Goal: Task Accomplishment & Management: Use online tool/utility

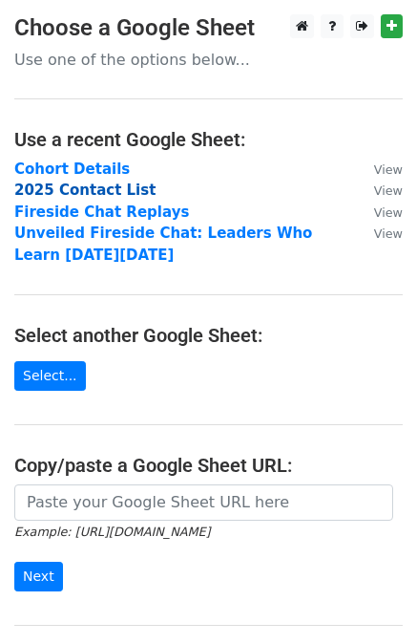
click at [71, 186] on strong "2025 Contact List" at bounding box center [84, 190] width 141 height 17
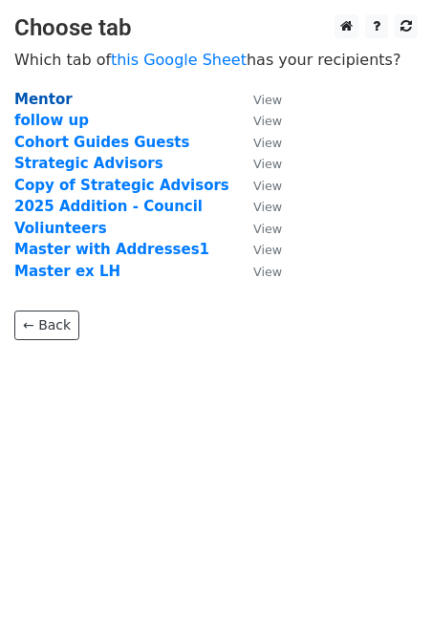
click at [44, 96] on strong "Mentor" at bounding box center [43, 99] width 58 height 17
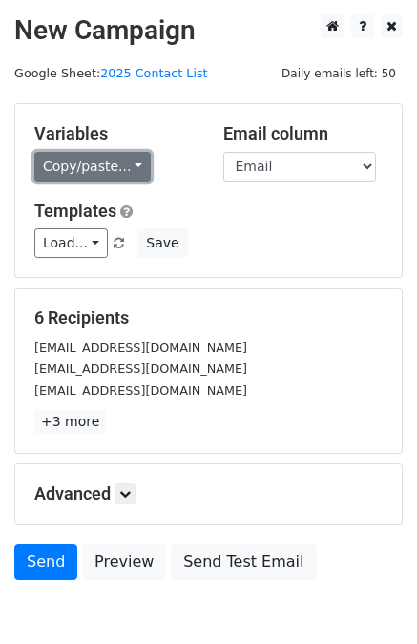
click at [92, 165] on link "Copy/paste..." at bounding box center [92, 167] width 117 height 30
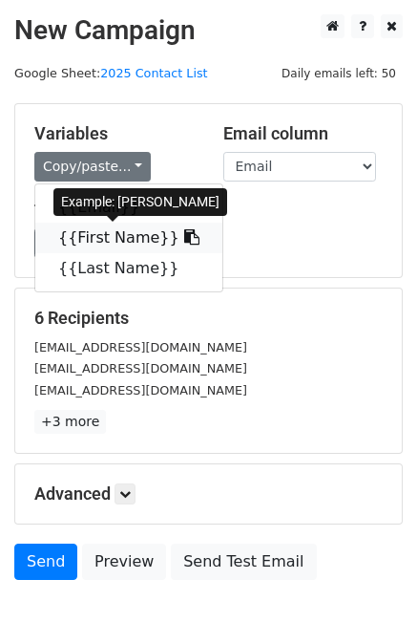
click at [87, 229] on link "{{First Name}}" at bounding box center [128, 238] width 187 height 31
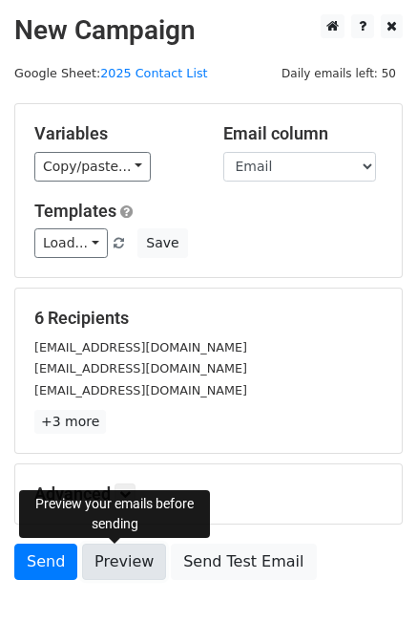
click at [121, 572] on link "Preview" at bounding box center [124, 562] width 84 height 36
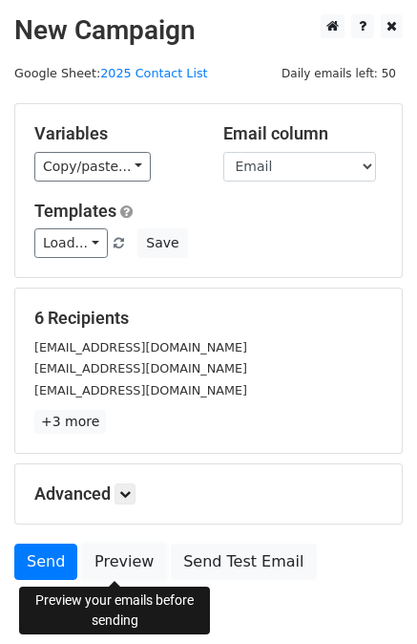
scroll to position [98, 0]
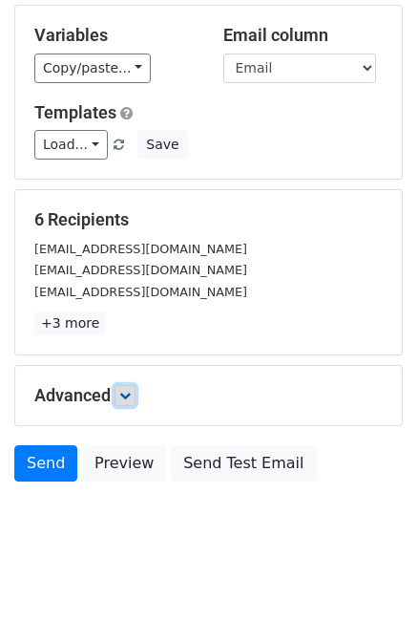
click at [126, 395] on icon at bounding box center [124, 395] width 11 height 11
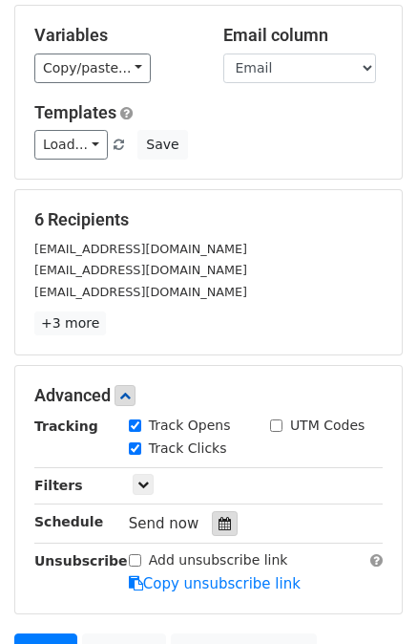
click at [219, 520] on icon at bounding box center [225, 523] width 12 height 13
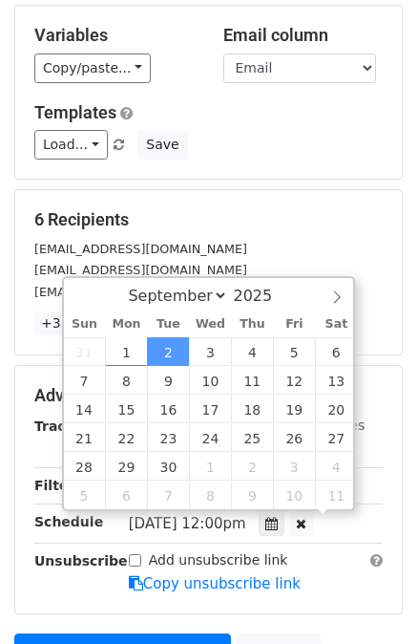
scroll to position [1, 0]
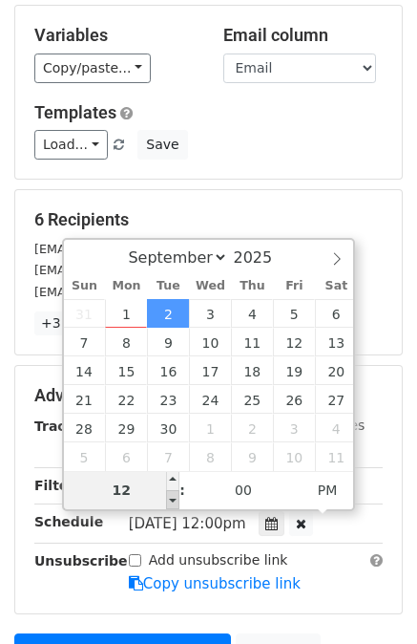
type input "[DATE] 11:00"
type input "11"
click at [176, 500] on span at bounding box center [172, 499] width 13 height 19
type input "[DATE] 10:00"
type input "10"
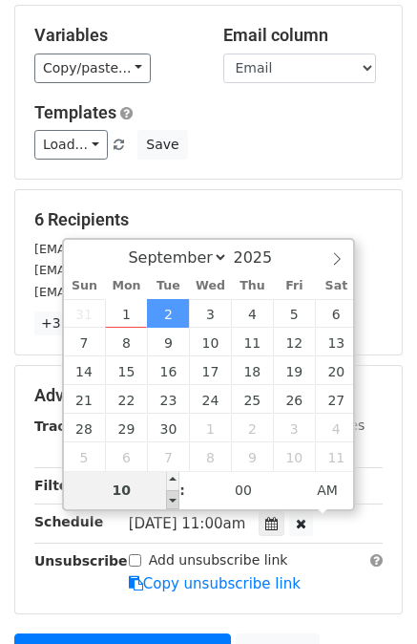
click at [176, 500] on span at bounding box center [172, 499] width 13 height 19
type input "[DATE] 09:00"
type input "09"
click at [176, 500] on span at bounding box center [172, 499] width 13 height 19
type input "[DATE] 08:00"
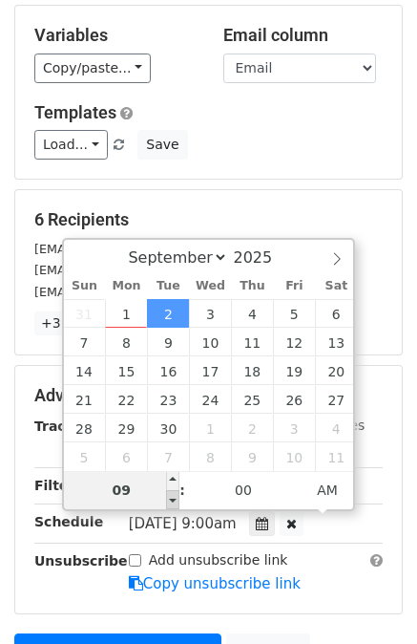
type input "08"
click at [176, 500] on span at bounding box center [172, 499] width 13 height 19
click at [380, 244] on div "radhika.mathur@gmail.com" at bounding box center [208, 249] width 377 height 22
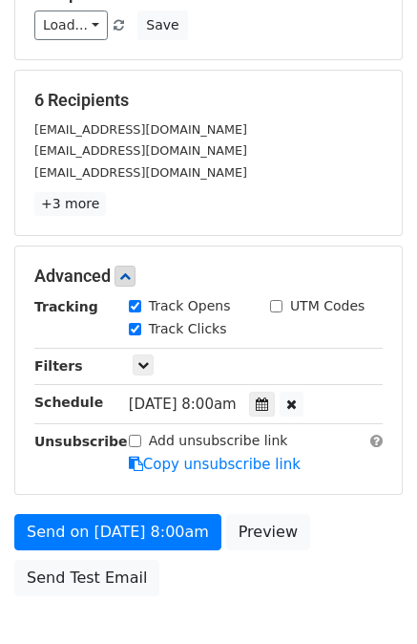
scroll to position [332, 0]
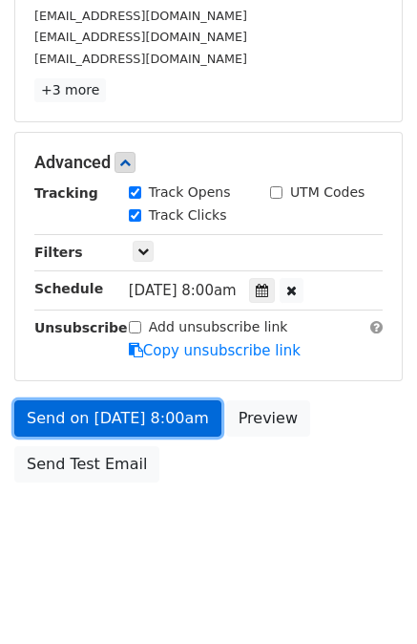
click at [103, 409] on link "Send on [DATE] 8:00am" at bounding box center [117, 418] width 207 height 36
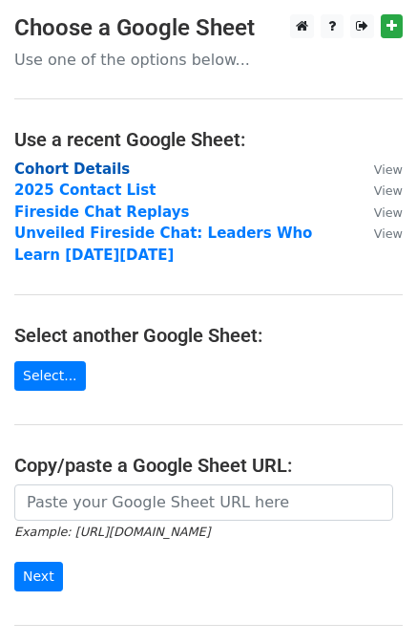
click at [64, 174] on strong "Cohort Details" at bounding box center [72, 169] width 116 height 17
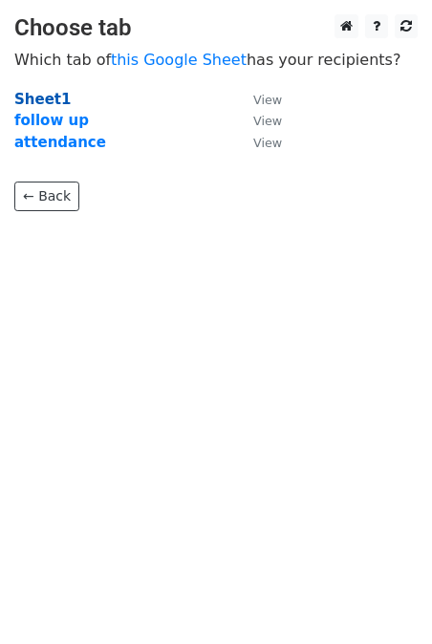
click at [25, 96] on strong "Sheet1" at bounding box center [42, 99] width 56 height 17
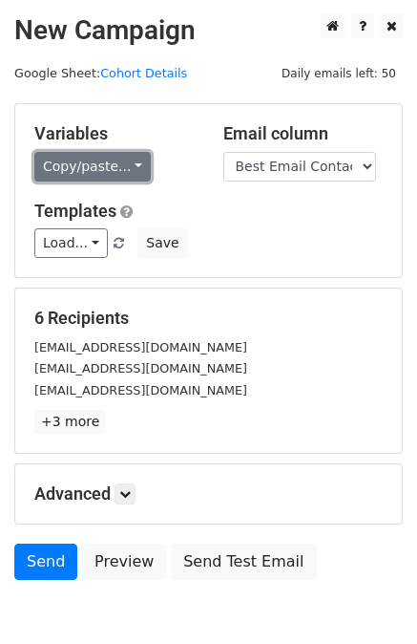
click at [100, 166] on link "Copy/paste..." at bounding box center [92, 167] width 117 height 30
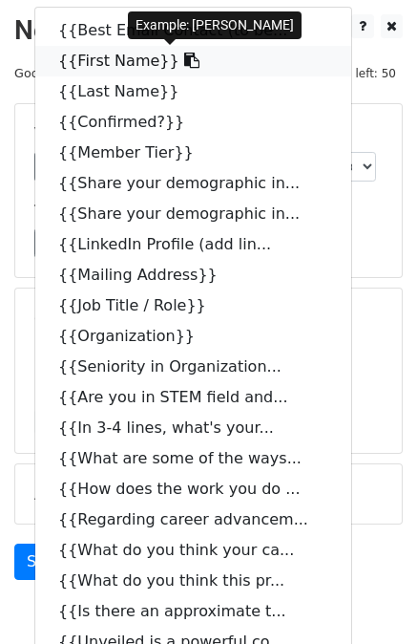
click at [87, 54] on link "{{First Name}}" at bounding box center [193, 61] width 316 height 31
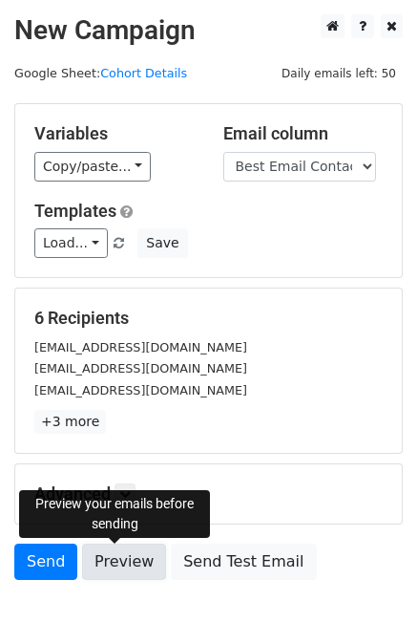
click at [116, 572] on link "Preview" at bounding box center [124, 562] width 84 height 36
click at [261, 463] on div "Advanced Tracking Track Opens UTM Codes Track Clicks Filters Only include sprea…" at bounding box center [208, 493] width 389 height 61
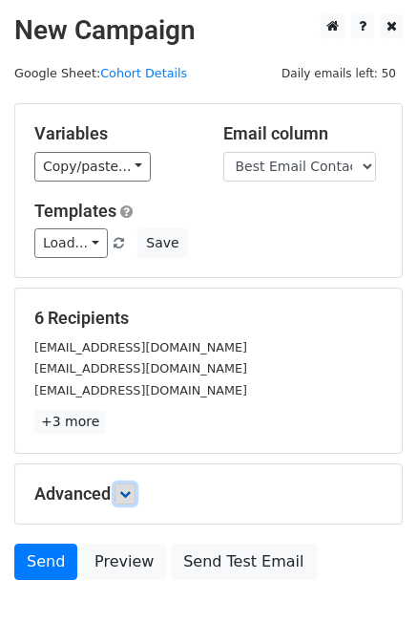
click at [131, 497] on icon at bounding box center [124, 493] width 11 height 11
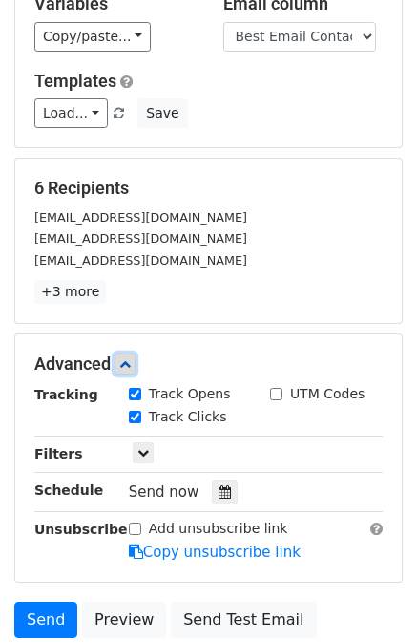
scroll to position [134, 0]
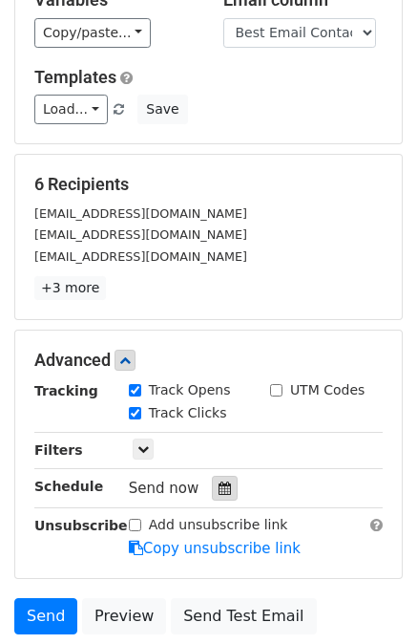
click at [224, 481] on div at bounding box center [225, 488] width 26 height 25
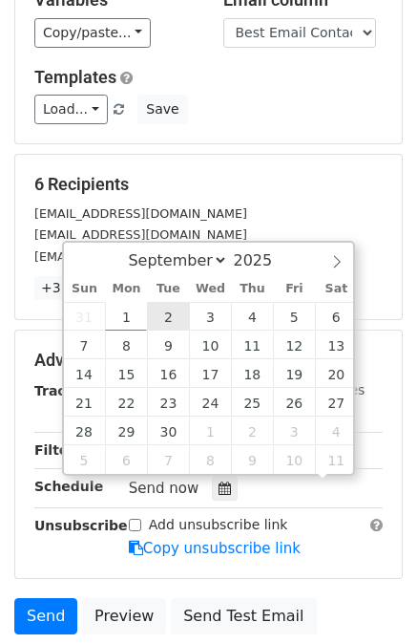
scroll to position [1, 0]
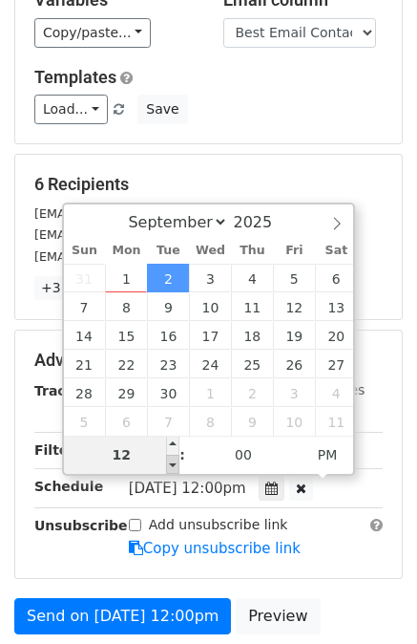
type input "[DATE] 11:00"
type input "11"
click at [169, 468] on span at bounding box center [172, 464] width 13 height 19
type input "[DATE] 10:00"
type input "10"
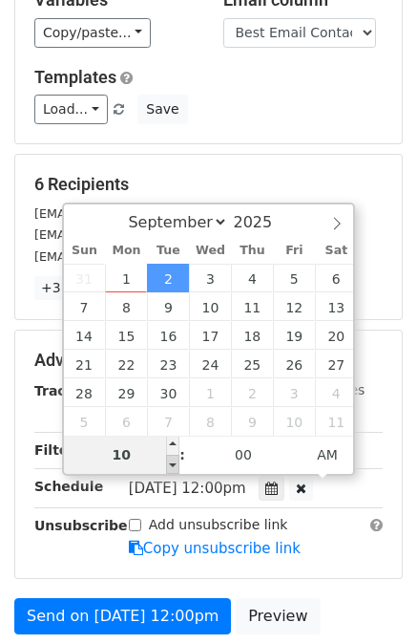
click at [169, 468] on span at bounding box center [172, 464] width 13 height 19
type input "[DATE] 09:00"
type input "09"
click at [169, 468] on span at bounding box center [172, 464] width 13 height 19
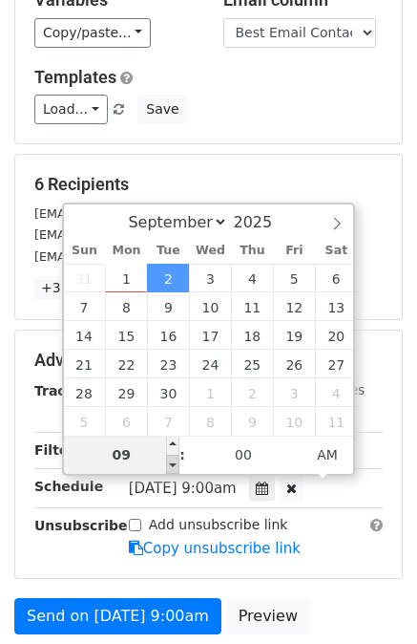
type input "[DATE] 08:00"
type input "08"
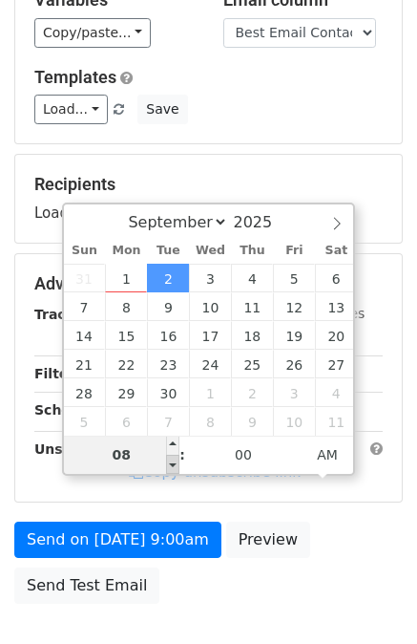
click at [169, 468] on span at bounding box center [172, 464] width 13 height 19
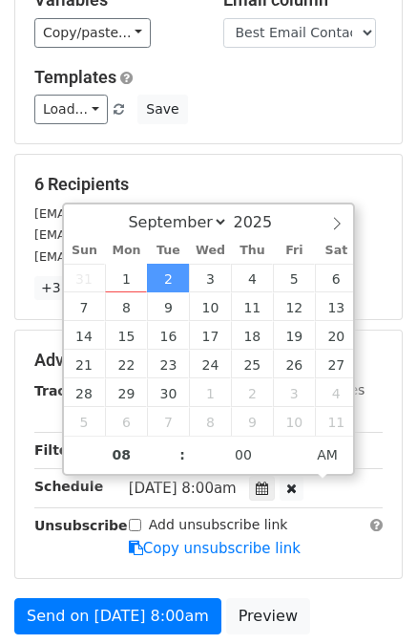
click at [9, 515] on main "New Campaign Daily emails left: 50 Google Sheet: Cohort Details Variables Copy/…" at bounding box center [208, 285] width 417 height 809
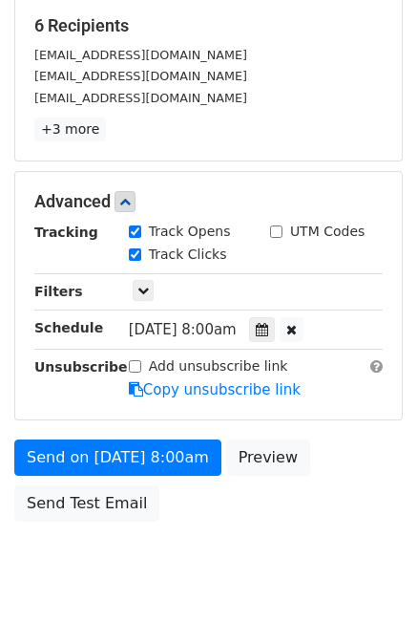
scroll to position [294, 0]
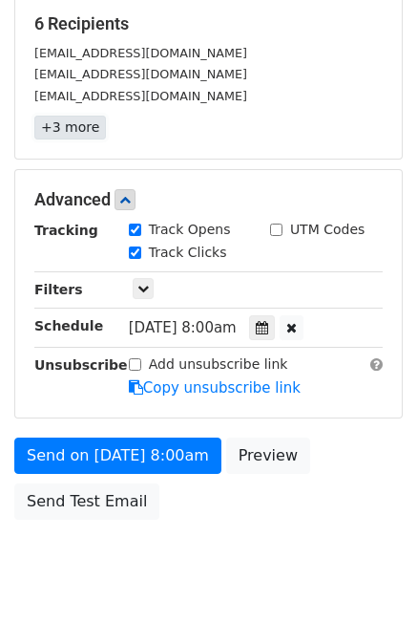
click at [69, 134] on link "+3 more" at bounding box center [70, 128] width 72 height 24
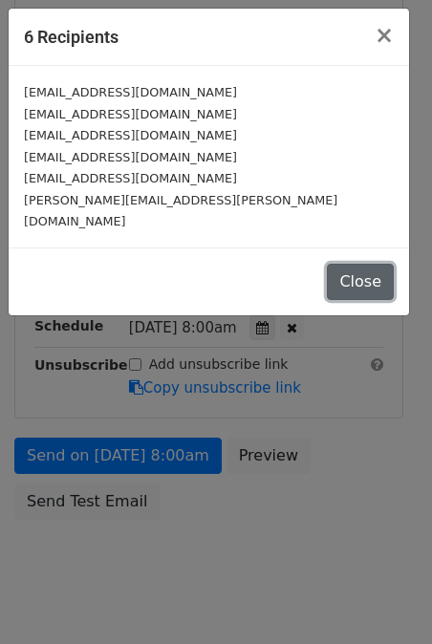
click at [338, 264] on button "Close" at bounding box center [360, 282] width 67 height 36
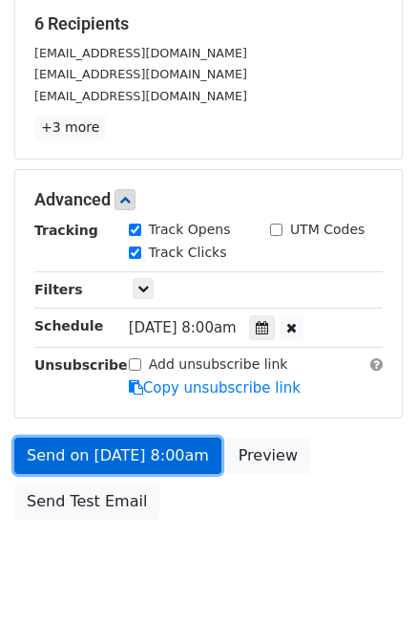
click at [133, 452] on link "Send on [DATE] 8:00am" at bounding box center [117, 456] width 207 height 36
